Goal: Task Accomplishment & Management: Manage account settings

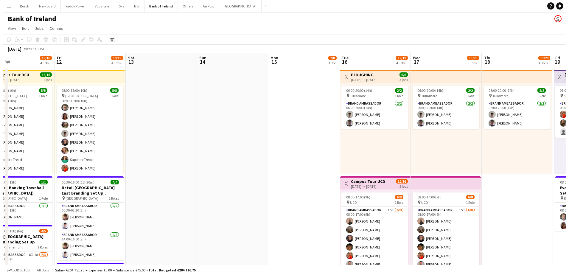
scroll to position [0, 149]
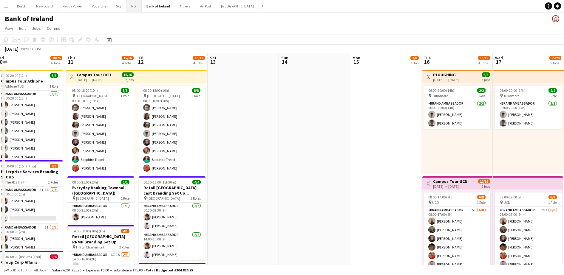
click at [129, 6] on button "NBI Close" at bounding box center [133, 6] width 15 height 12
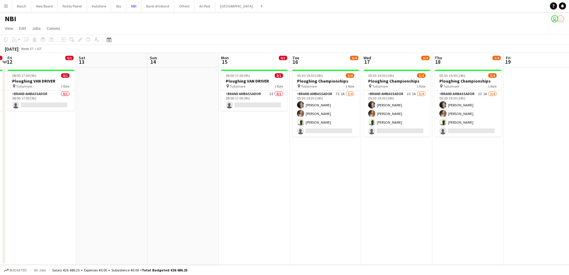
scroll to position [0, 208]
click at [227, 10] on button "[GEOGRAPHIC_DATA] Close" at bounding box center [237, 6] width 43 height 12
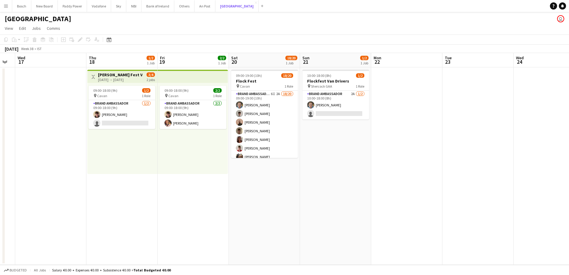
scroll to position [0, 158]
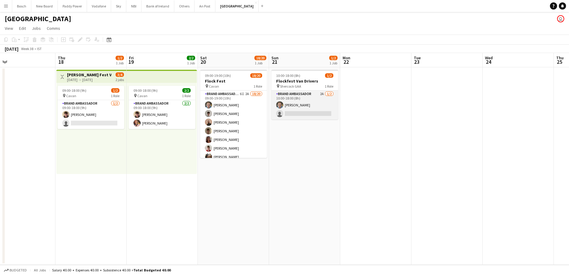
click at [297, 92] on app-card-role "Brand Ambassador 2A [DATE] 10:00-18:00 (8h) [PERSON_NAME] single-neutral-actions" at bounding box center [305, 105] width 67 height 29
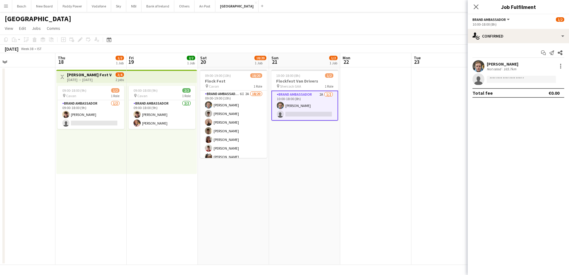
click at [310, 37] on app-toolbar "Copy Paste Paste Ctrl+V Paste with crew Ctrl+Shift+V Paste linked Job [GEOGRAPH…" at bounding box center [284, 40] width 569 height 10
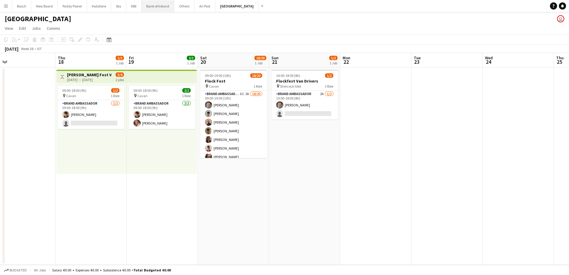
click at [148, 6] on button "Bank of Ireland Close" at bounding box center [158, 6] width 33 height 12
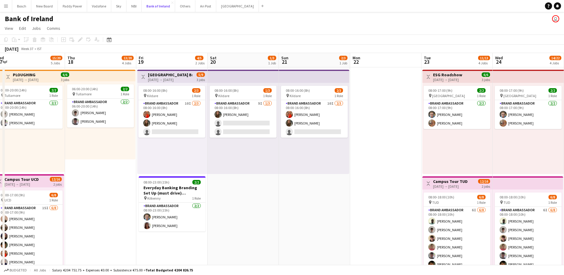
scroll to position [0, 173]
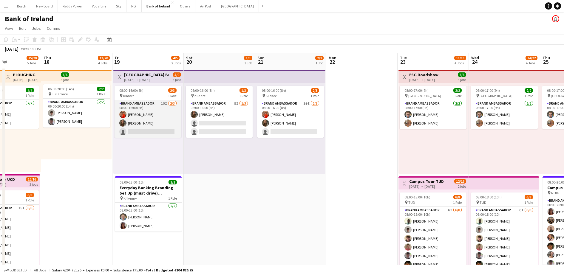
click at [171, 129] on app-card-role "Brand Ambassador 10I [DATE] 08:00-16:00 (8h) [PERSON_NAME] [PERSON_NAME] single…" at bounding box center [147, 119] width 67 height 38
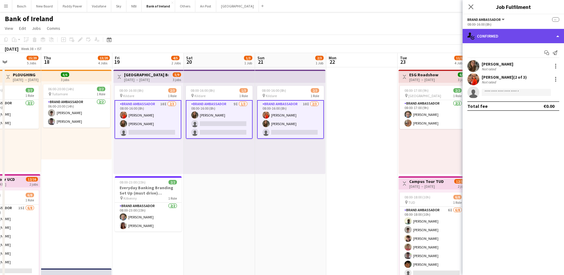
click at [530, 41] on div "single-neutral-actions-check-2 Confirmed" at bounding box center [512, 36] width 101 height 14
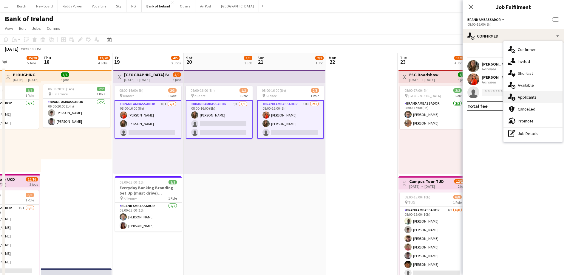
click at [538, 98] on div "single-neutral-actions-information Applicants" at bounding box center [532, 97] width 59 height 12
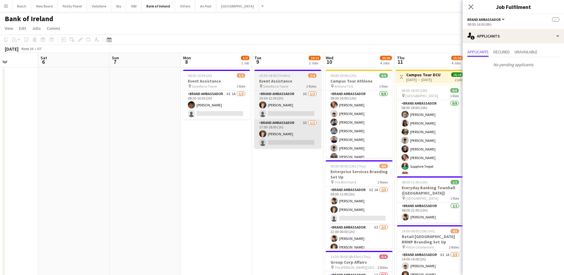
scroll to position [0, 143]
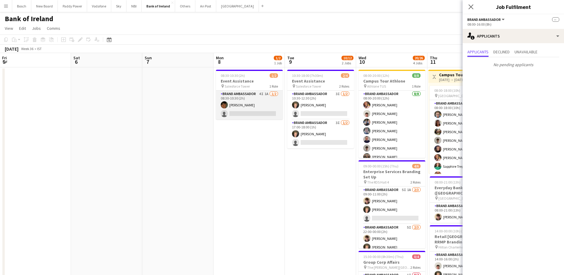
click at [237, 110] on app-card-role "Brand Ambassador 4I 1A [DATE] 08:30-10:30 (2h) [PERSON_NAME] single-neutral-act…" at bounding box center [249, 105] width 67 height 29
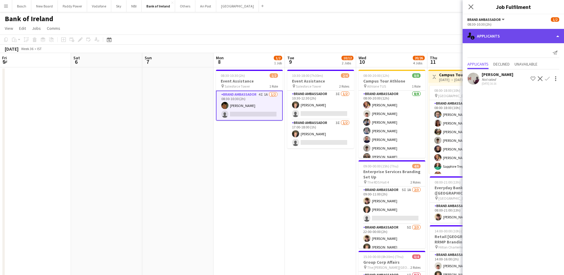
click at [512, 37] on div "single-neutral-actions-information Applicants" at bounding box center [512, 36] width 101 height 14
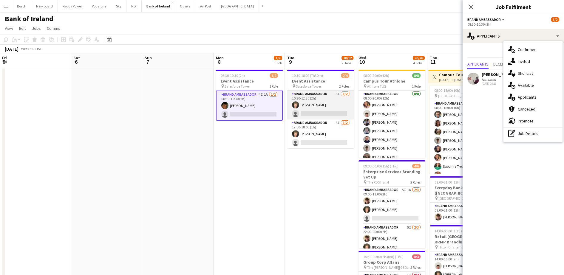
click at [320, 114] on app-card-role "Brand Ambassador 3I [DATE] 10:30-12:30 (2h) [PERSON_NAME] single-neutral-actions" at bounding box center [320, 105] width 67 height 29
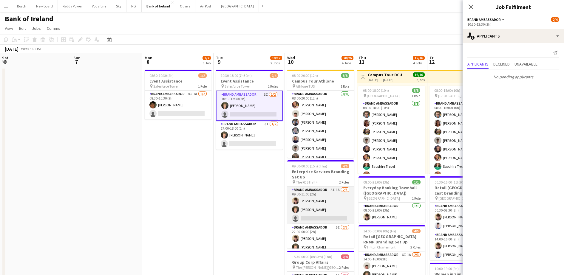
scroll to position [0, 188]
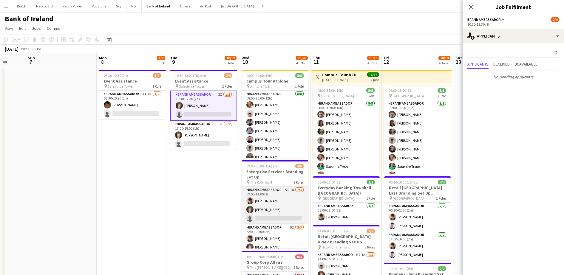
click at [285, 205] on app-card-role "Brand Ambassador 5I 1A [DATE] 09:00-11:00 (2h) [PERSON_NAME] [PERSON_NAME] sing…" at bounding box center [274, 206] width 67 height 38
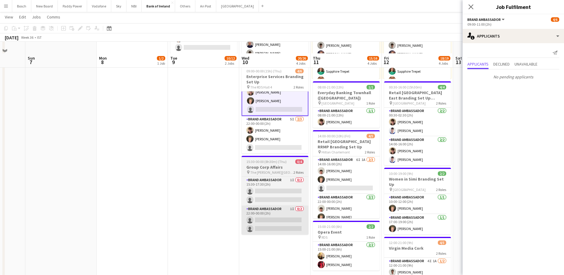
scroll to position [112, 0]
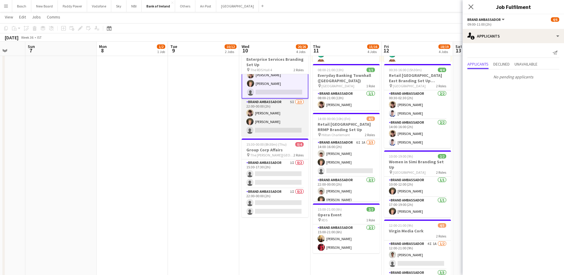
click at [270, 123] on app-card-role "Brand Ambassador 5I [DATE] 22:00-00:00 (2h) [PERSON_NAME] [PERSON_NAME] single-…" at bounding box center [274, 118] width 67 height 38
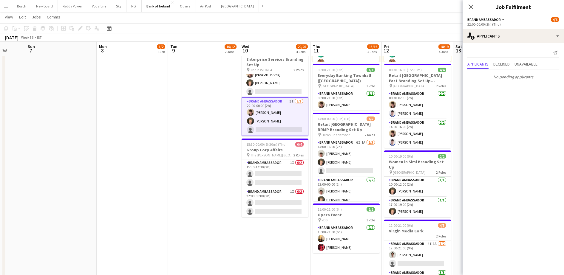
scroll to position [14, 0]
click at [278, 184] on app-card-role "Brand Ambassador 1I 0/2 15:30-17:30 (2h) single-neutral-actions single-neutral-…" at bounding box center [274, 174] width 67 height 29
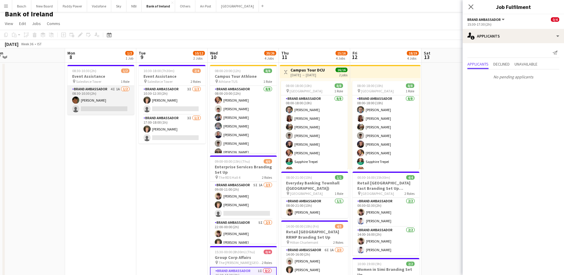
scroll to position [0, 205]
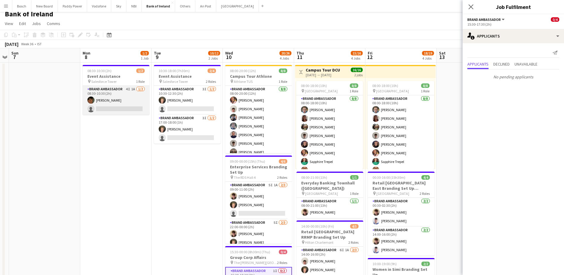
click at [128, 98] on app-card-role "Brand Ambassador 4I 1A [DATE] 08:30-10:30 (2h) [PERSON_NAME] single-neutral-act…" at bounding box center [116, 100] width 67 height 29
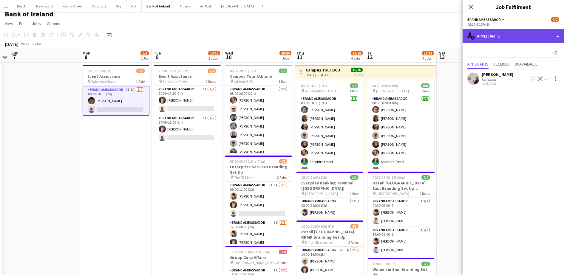
click at [527, 36] on div "single-neutral-actions-information Applicants" at bounding box center [512, 36] width 101 height 14
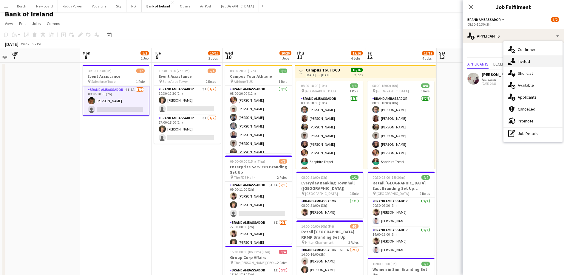
drag, startPoint x: 539, startPoint y: 67, endPoint x: 535, endPoint y: 58, distance: 10.1
click at [535, 58] on div "single-neutral-actions-check-2 Confirmed single-neutral-actions-share-1 Invited…" at bounding box center [532, 91] width 59 height 101
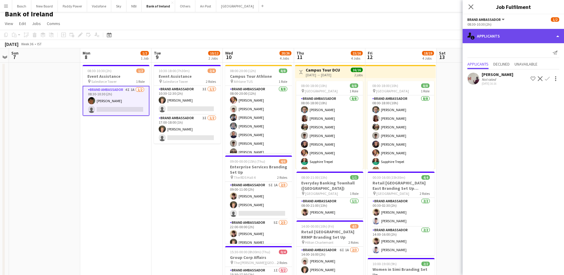
drag, startPoint x: 503, startPoint y: 32, endPoint x: 508, endPoint y: 34, distance: 5.9
click at [503, 32] on div "single-neutral-actions-information Applicants" at bounding box center [512, 36] width 101 height 14
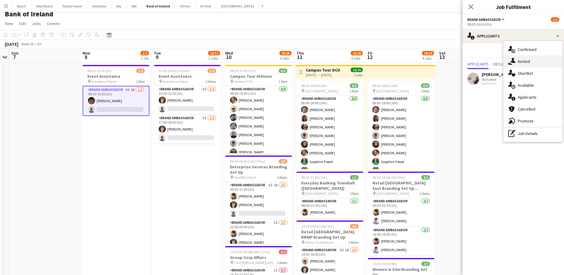
click at [533, 62] on div "single-neutral-actions-share-1 Invited" at bounding box center [532, 61] width 59 height 12
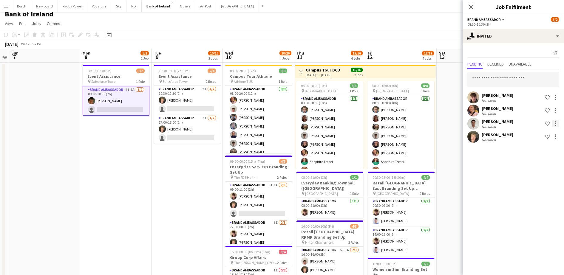
click at [555, 121] on div at bounding box center [555, 123] width 7 height 7
click at [538, 150] on span "Send notification" at bounding box center [536, 148] width 35 height 5
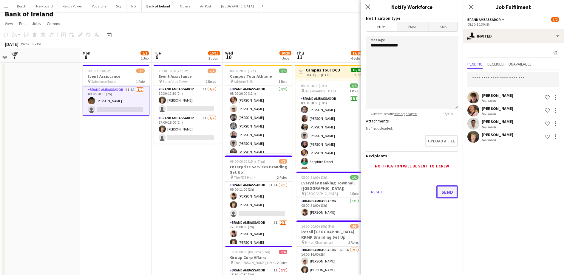
click at [448, 196] on button "Send" at bounding box center [446, 191] width 21 height 13
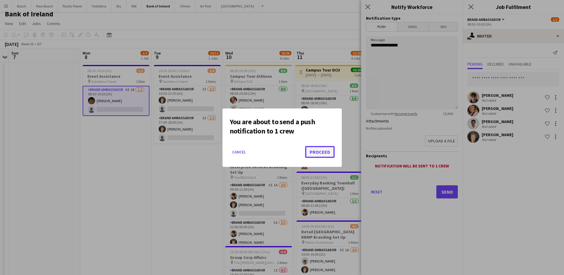
click at [325, 154] on button "Proceed" at bounding box center [320, 152] width 30 height 12
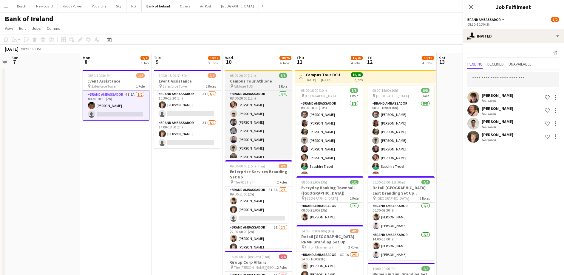
scroll to position [5, 0]
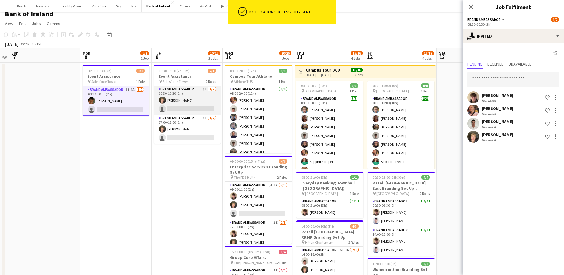
click at [174, 100] on app-card-role "Brand Ambassador 3I [DATE] 10:30-12:30 (2h) [PERSON_NAME] single-neutral-actions" at bounding box center [187, 100] width 67 height 29
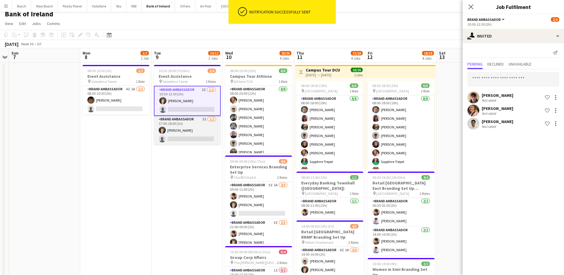
click at [172, 126] on app-card-role "Brand Ambassador 3I [DATE] 17:00-18:00 (1h) [PERSON_NAME] single-neutral-actions" at bounding box center [187, 130] width 67 height 29
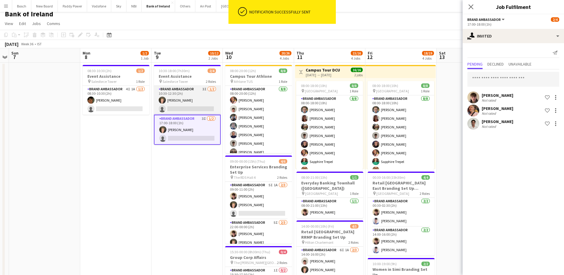
click at [178, 103] on app-card-role "Brand Ambassador 3I [DATE] 10:30-12:30 (2h) [PERSON_NAME] single-neutral-actions" at bounding box center [187, 100] width 67 height 29
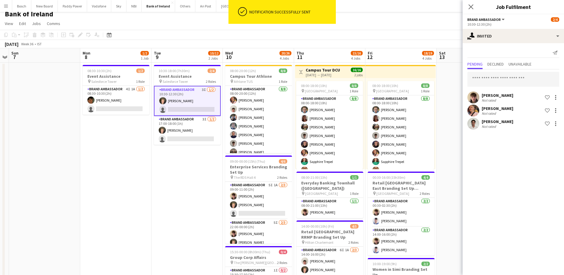
click at [411, 37] on app-toolbar "Copy Paste Paste Ctrl+V Paste with crew Ctrl+Shift+V Paste linked Job [GEOGRAPH…" at bounding box center [282, 35] width 564 height 10
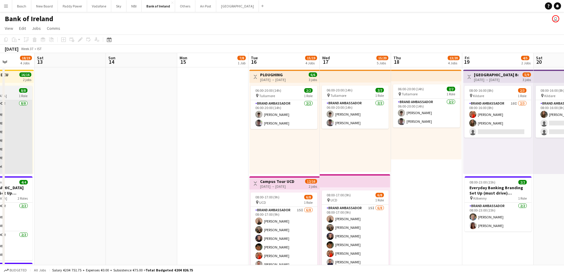
scroll to position [0, 0]
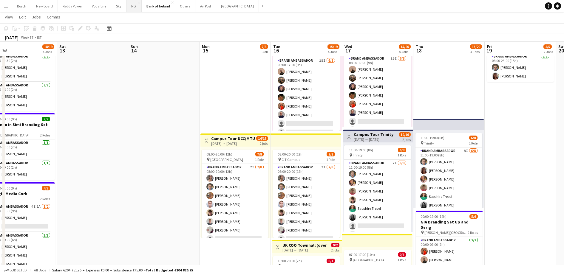
click at [134, 7] on button "NBI Close" at bounding box center [133, 6] width 15 height 12
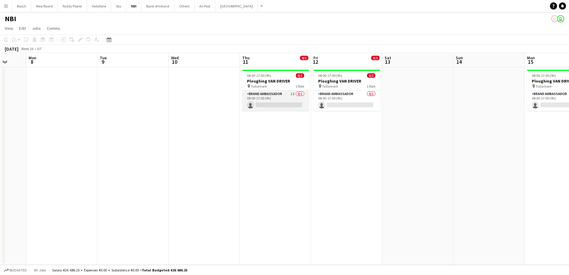
click at [276, 102] on app-card-role "Brand Ambassador 1I 0/1 08:00-17:00 (9h) single-neutral-actions" at bounding box center [275, 101] width 67 height 20
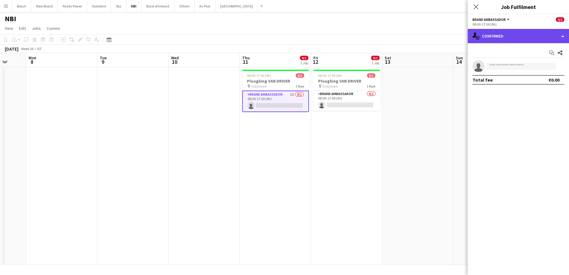
click at [510, 41] on div "single-neutral-actions-check-2 Confirmed" at bounding box center [518, 36] width 101 height 14
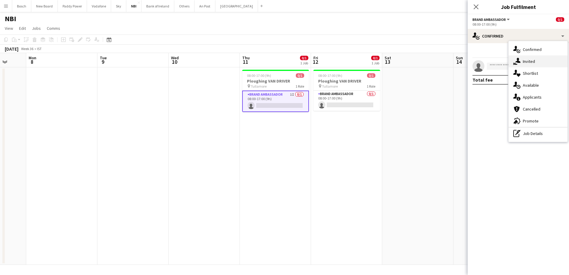
click at [524, 62] on div "single-neutral-actions-share-1 Invited" at bounding box center [538, 61] width 59 height 12
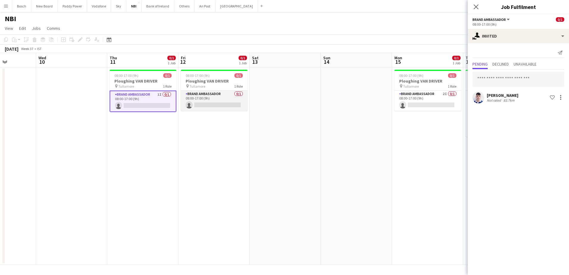
click at [228, 105] on app-card-role "Brand Ambassador 0/1 08:00-17:00 (9h) single-neutral-actions" at bounding box center [214, 101] width 67 height 20
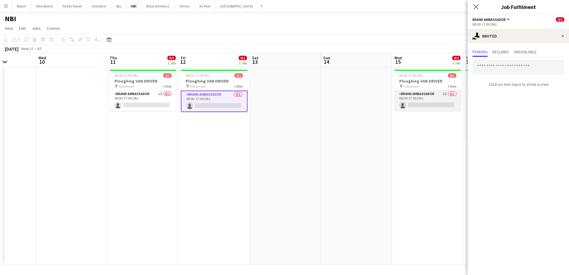
click at [419, 102] on app-card-role "Brand Ambassador 2I 0/1 08:00-17:00 (9h) single-neutral-actions" at bounding box center [428, 101] width 67 height 20
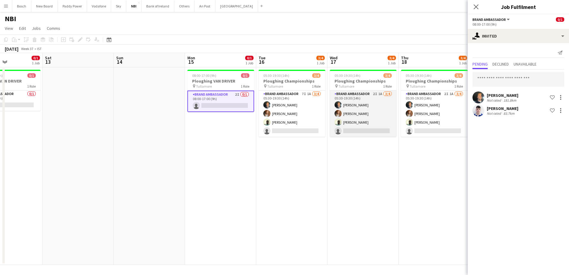
scroll to position [0, 243]
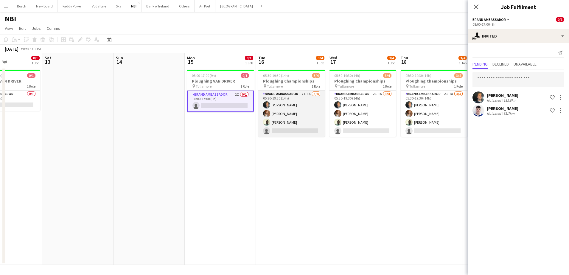
click at [288, 126] on app-card-role "Brand Ambassador 7I 1A [DATE] 05:30-19:30 (14h) [PERSON_NAME] [PERSON_NAME] [PE…" at bounding box center [291, 114] width 67 height 46
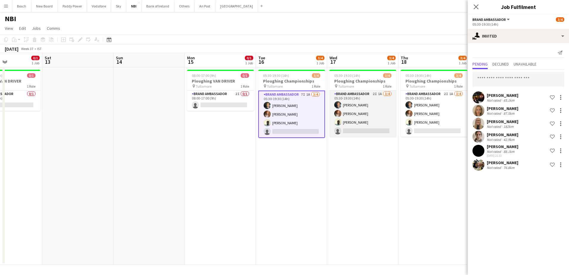
click at [361, 123] on app-card-role "Brand Ambassador 2I 1A [DATE] 05:30-19:30 (14h) [PERSON_NAME] [PERSON_NAME] [PE…" at bounding box center [363, 114] width 67 height 46
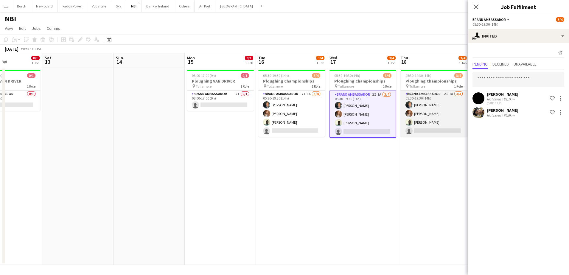
click at [405, 117] on app-card-role "Brand Ambassador 2I 1A [DATE] 05:30-19:30 (14h) [PERSON_NAME] [PERSON_NAME] [PE…" at bounding box center [434, 114] width 67 height 46
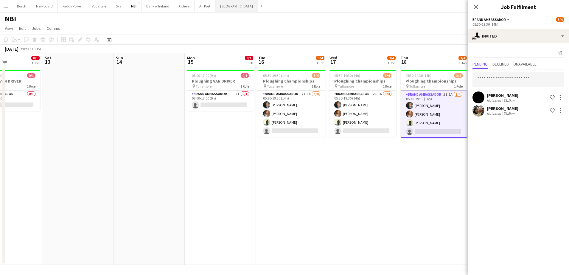
click at [227, 11] on button "[GEOGRAPHIC_DATA] Close" at bounding box center [237, 6] width 43 height 12
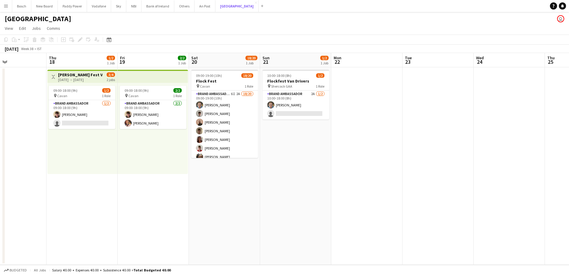
scroll to position [0, 167]
click at [302, 113] on app-card-role "Brand Ambassador 2A [DATE] 10:00-18:00 (8h) [PERSON_NAME] single-neutral-actions" at bounding box center [296, 105] width 67 height 29
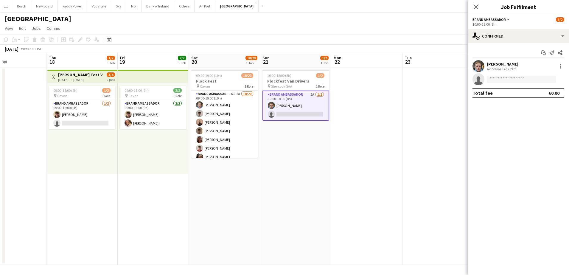
click at [527, 27] on app-options-switcher "Brand Ambassador All roles Brand Ambassador [DATE] 10:00-18:00 (8h)" at bounding box center [518, 21] width 101 height 15
click at [521, 43] on div "Start chat Send notification Share [PERSON_NAME] Not rated 165.7km single-neutr…" at bounding box center [518, 72] width 101 height 59
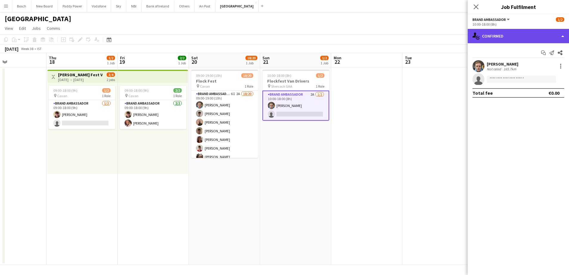
click at [538, 37] on div "single-neutral-actions-check-2 Confirmed" at bounding box center [518, 36] width 101 height 14
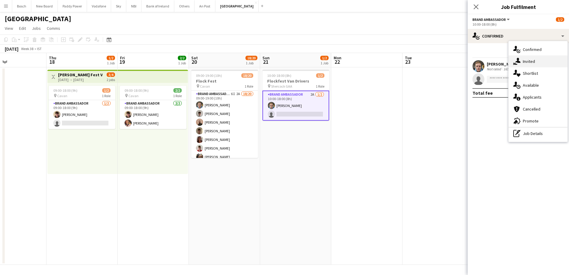
click at [539, 61] on div "single-neutral-actions-share-1 Invited" at bounding box center [538, 61] width 59 height 12
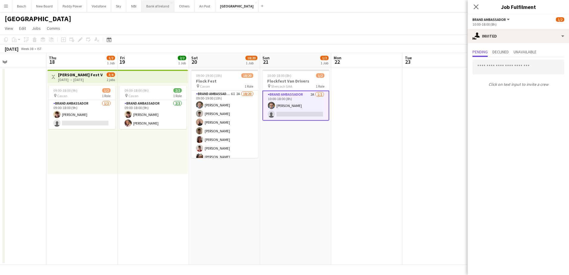
click at [158, 7] on button "Bank of Ireland Close" at bounding box center [158, 6] width 33 height 12
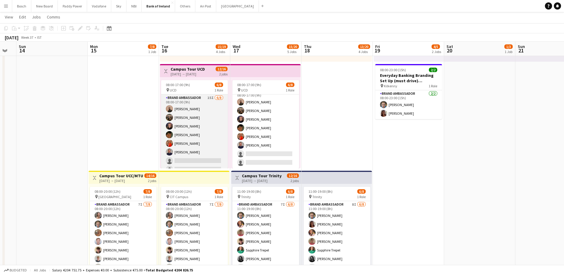
click at [215, 135] on app-card-role "Brand Ambassador 15I [DATE] 08:00-17:00 (9h) [PERSON_NAME] [PERSON_NAME] [PERSO…" at bounding box center [194, 135] width 67 height 81
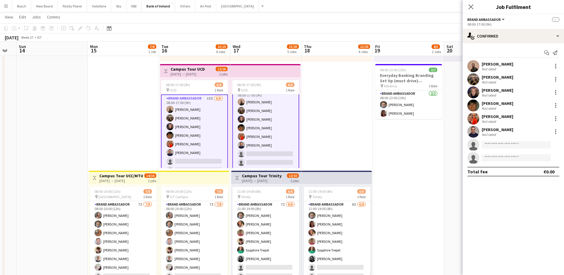
click at [490, 27] on app-options-switcher "Brand Ambassador All roles Brand Ambassador -- 08:00-17:00 (9h)" at bounding box center [512, 21] width 101 height 15
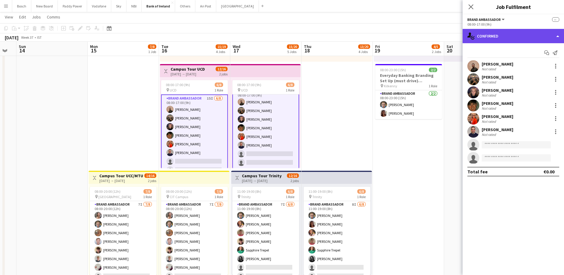
click at [492, 30] on div "single-neutral-actions-check-2 Confirmed" at bounding box center [512, 36] width 101 height 14
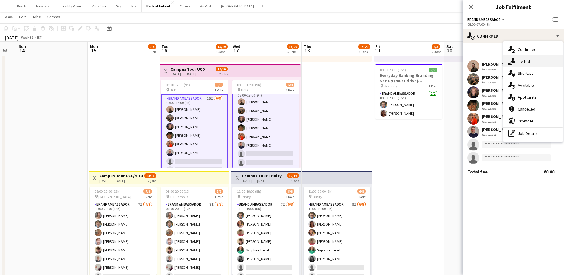
click at [512, 55] on div "single-neutral-actions-share-1 Invited" at bounding box center [532, 61] width 59 height 12
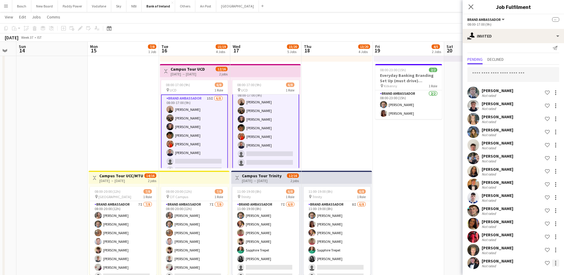
click at [552, 267] on div at bounding box center [555, 263] width 7 height 7
click at [532, 223] on span "Send notification" at bounding box center [530, 223] width 35 height 5
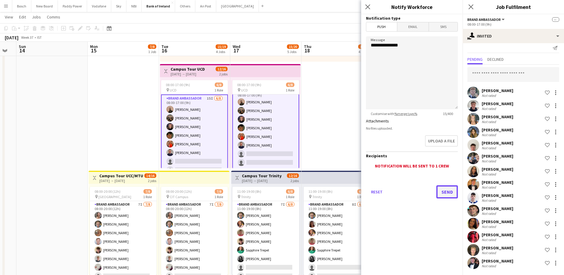
click at [448, 187] on button "Send" at bounding box center [446, 191] width 21 height 13
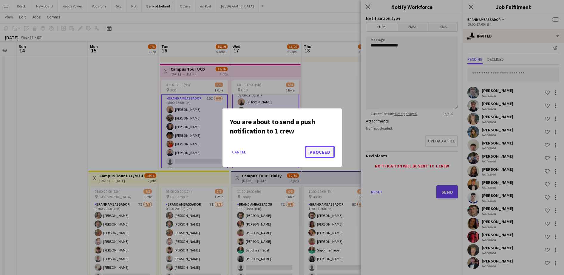
click at [328, 152] on button "Proceed" at bounding box center [320, 152] width 30 height 12
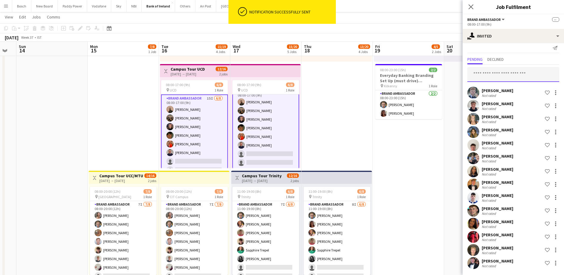
click at [514, 74] on input "text" at bounding box center [513, 74] width 92 height 15
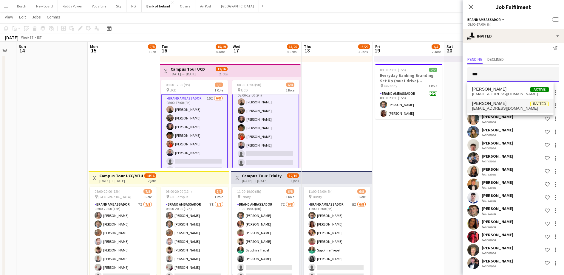
type input "***"
click at [503, 104] on span "[PERSON_NAME] Whote Invited" at bounding box center [510, 103] width 77 height 5
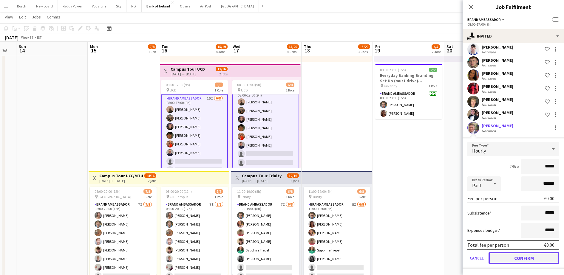
click at [516, 260] on button "Confirm" at bounding box center [523, 258] width 71 height 12
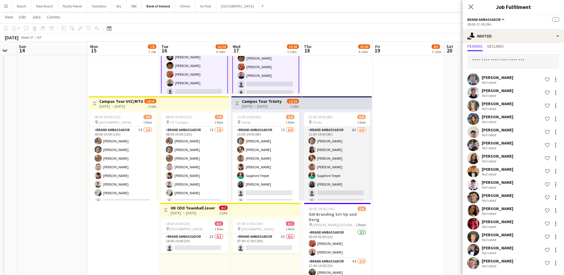
click at [344, 168] on app-card-role "Brand Ambassador 8I [DATE] 11:00-19:00 (8h) [PERSON_NAME] [PERSON_NAME] [PERSON…" at bounding box center [337, 167] width 67 height 81
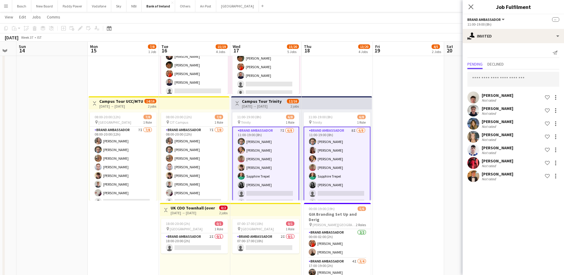
click at [344, 168] on app-card-role "Brand Ambassador 8I [DATE] 11:00-19:00 (8h) [PERSON_NAME] [PERSON_NAME] [PERSON…" at bounding box center [337, 168] width 67 height 82
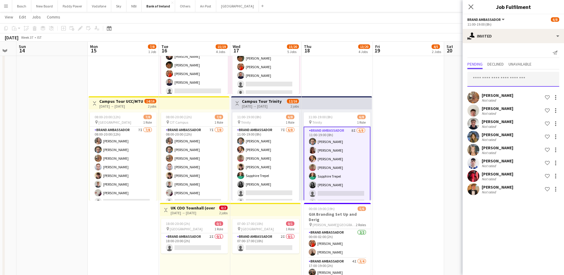
click at [510, 76] on input "text" at bounding box center [513, 79] width 92 height 15
type input "****"
click at [516, 100] on span "[EMAIL_ADDRESS][DOMAIN_NAME]" at bounding box center [513, 99] width 82 height 5
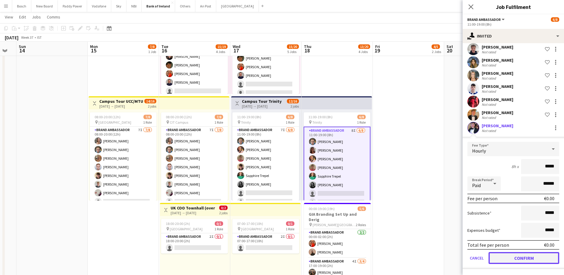
click at [527, 260] on button "Confirm" at bounding box center [523, 258] width 71 height 12
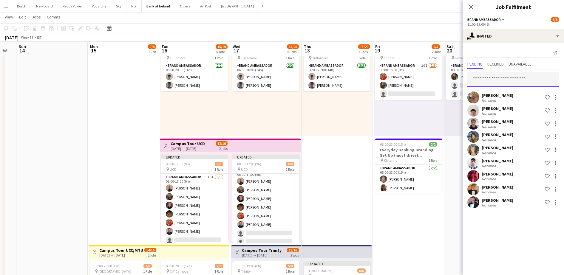
click at [490, 77] on input "text" at bounding box center [513, 79] width 92 height 15
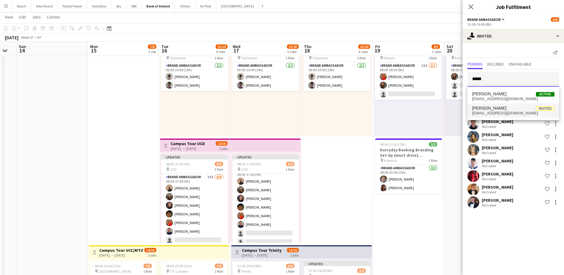
type input "*****"
click at [481, 112] on span "[EMAIL_ADDRESS][DOMAIN_NAME]" at bounding box center [513, 113] width 82 height 5
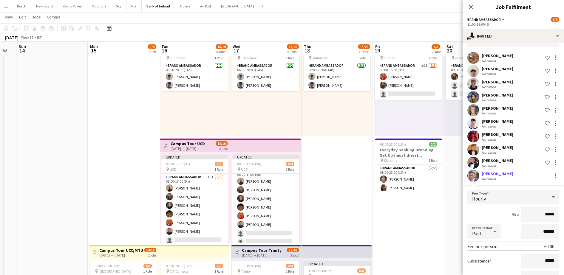
scroll to position [88, 0]
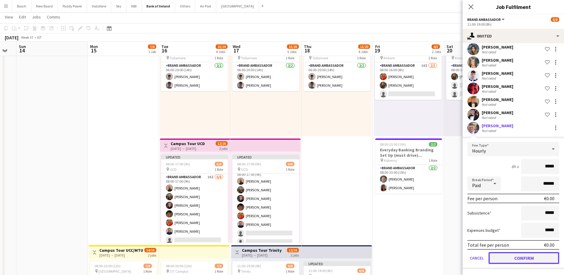
click at [514, 255] on button "Confirm" at bounding box center [523, 258] width 71 height 12
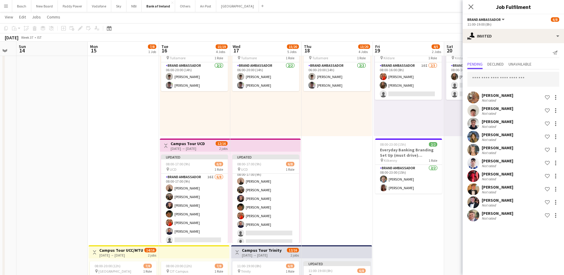
click at [434, 23] on app-page-menu "View Day view expanded Day view collapsed Month view Date picker Jump to [DATE]…" at bounding box center [282, 17] width 564 height 11
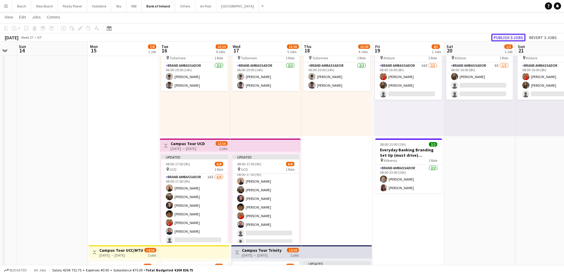
click at [502, 36] on button "Publish 3 jobs" at bounding box center [508, 38] width 34 height 8
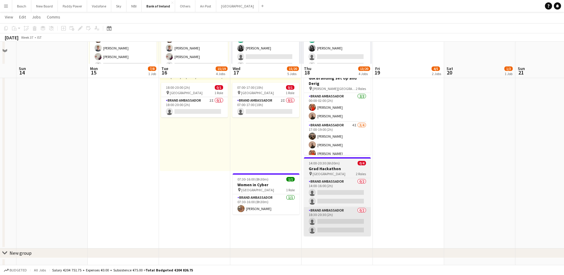
scroll to position [373, 0]
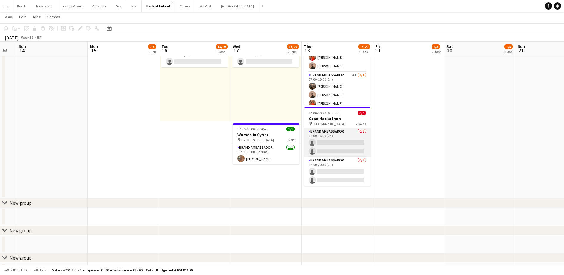
click at [342, 151] on app-card-role "Brand Ambassador 0/2 14:00-16:00 (2h) single-neutral-actions single-neutral-act…" at bounding box center [337, 142] width 67 height 29
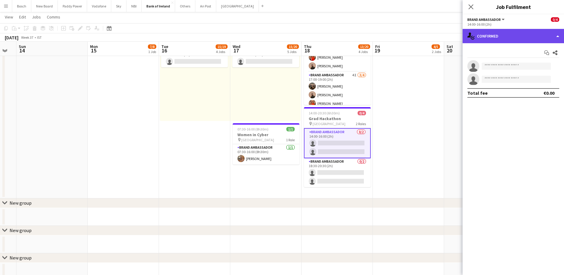
click at [507, 40] on div "single-neutral-actions-check-2 Confirmed" at bounding box center [512, 36] width 101 height 14
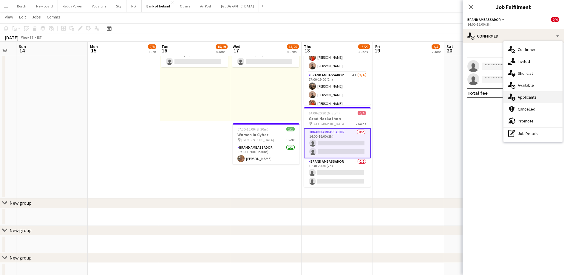
click at [519, 95] on div "single-neutral-actions-information Applicants" at bounding box center [532, 97] width 59 height 12
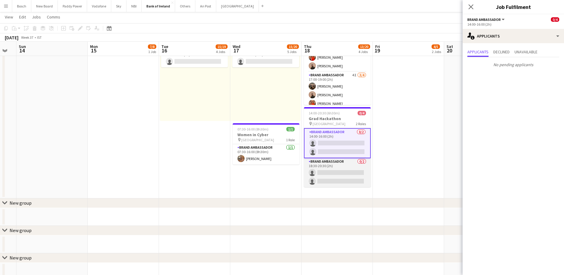
click at [325, 169] on app-card-role "Brand Ambassador 0/2 18:30-20:30 (2h) single-neutral-actions single-neutral-act…" at bounding box center [337, 172] width 67 height 29
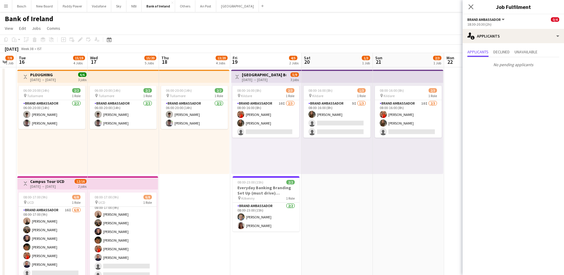
scroll to position [0, 207]
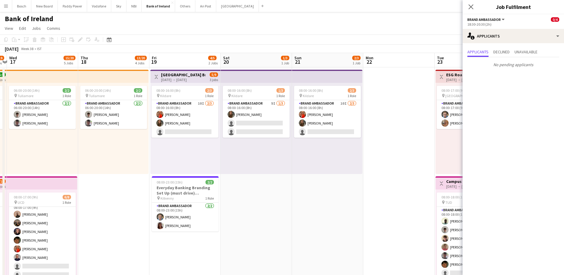
drag, startPoint x: 351, startPoint y: 153, endPoint x: 127, endPoint y: 150, distance: 223.3
click at [159, 124] on app-user-avatar at bounding box center [159, 123] width 7 height 7
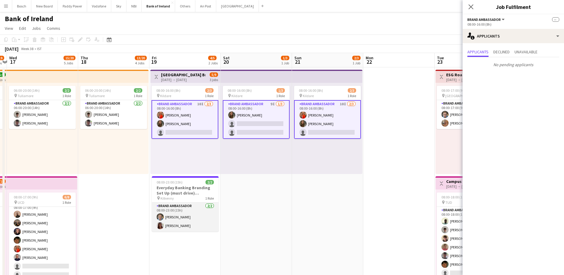
click at [179, 219] on app-card-role "Brand Ambassador [DATE] 08:00-23:00 (15h) [PERSON_NAME] [PERSON_NAME]" at bounding box center [185, 217] width 67 height 29
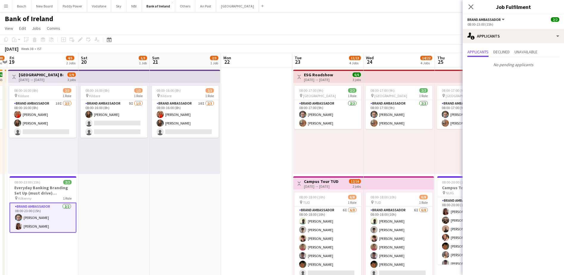
drag, startPoint x: 180, startPoint y: 200, endPoint x: 83, endPoint y: 163, distance: 104.4
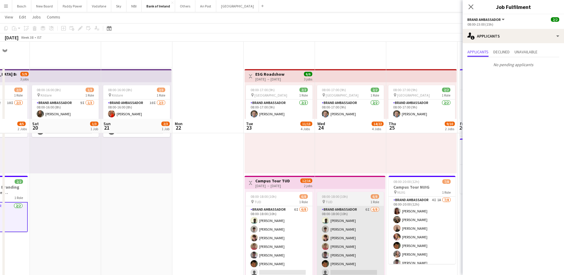
scroll to position [112, 0]
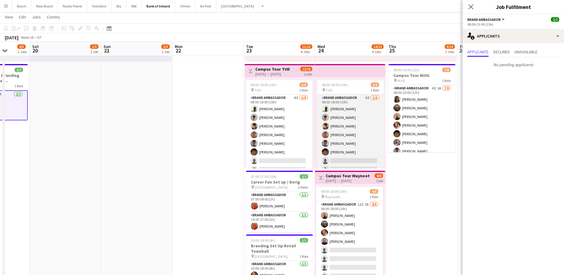
click at [348, 148] on app-card-role "Brand Ambassador 6I [DATE] 08:00-18:00 (10h) [PERSON_NAME] [PERSON_NAME] [PERSO…" at bounding box center [350, 135] width 67 height 81
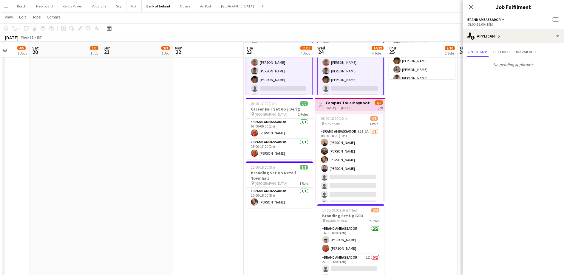
scroll to position [186, 0]
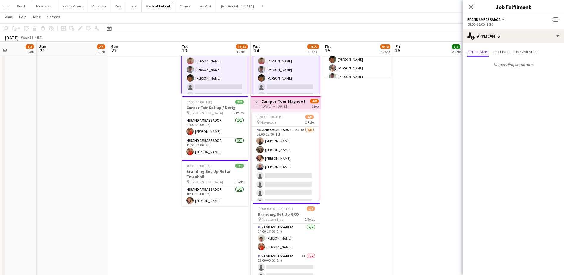
drag, startPoint x: 397, startPoint y: 182, endPoint x: 343, endPoint y: 177, distance: 54.1
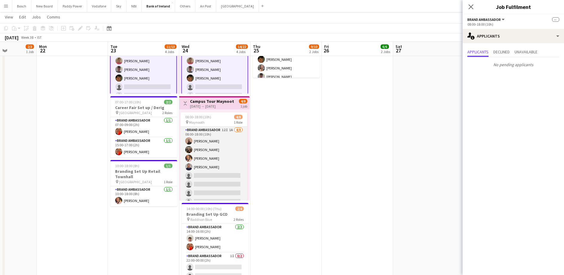
scroll to position [0, 177]
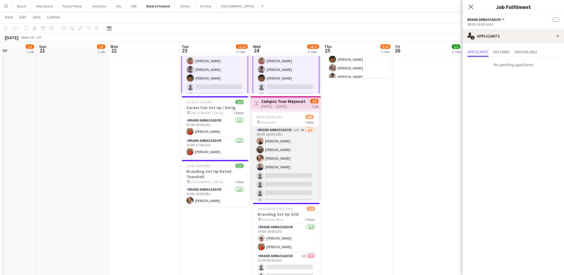
click at [261, 170] on app-user-avatar at bounding box center [259, 166] width 7 height 7
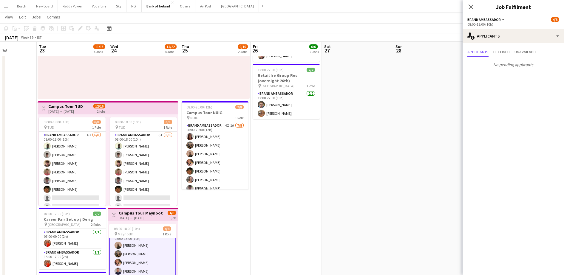
scroll to position [0, 208]
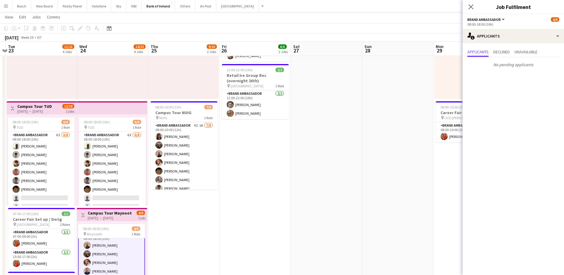
drag, startPoint x: 377, startPoint y: 217, endPoint x: 203, endPoint y: 203, distance: 174.1
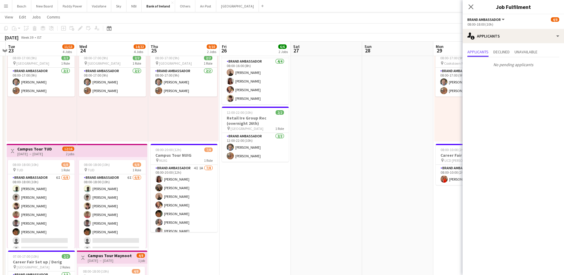
scroll to position [0, 0]
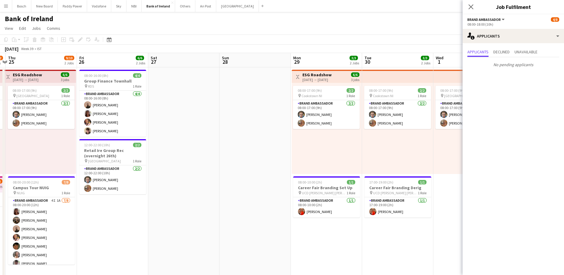
drag, startPoint x: 377, startPoint y: 198, endPoint x: 184, endPoint y: 183, distance: 193.8
